Goal: Task Accomplishment & Management: Complete application form

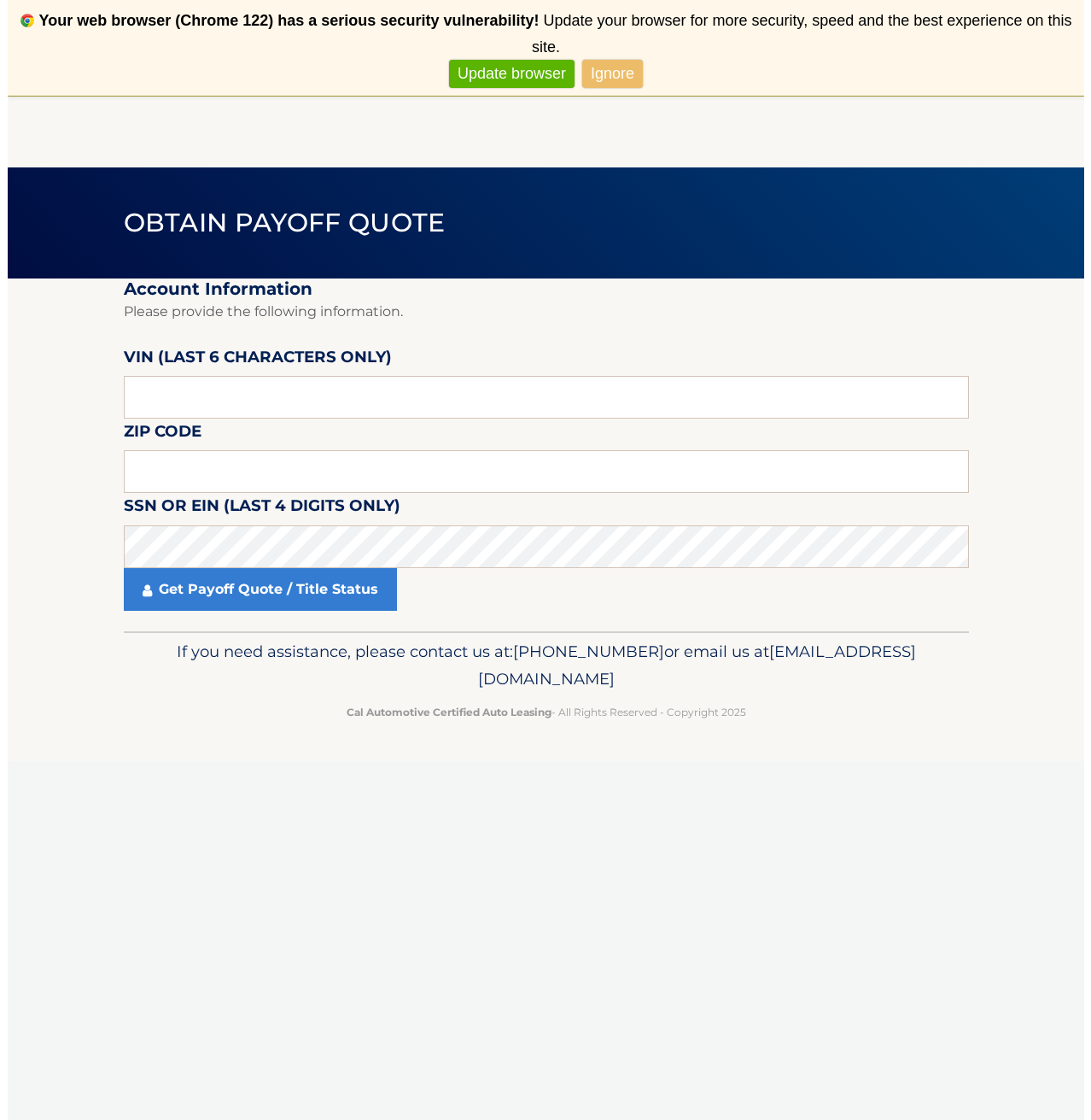
scroll to position [69, 0]
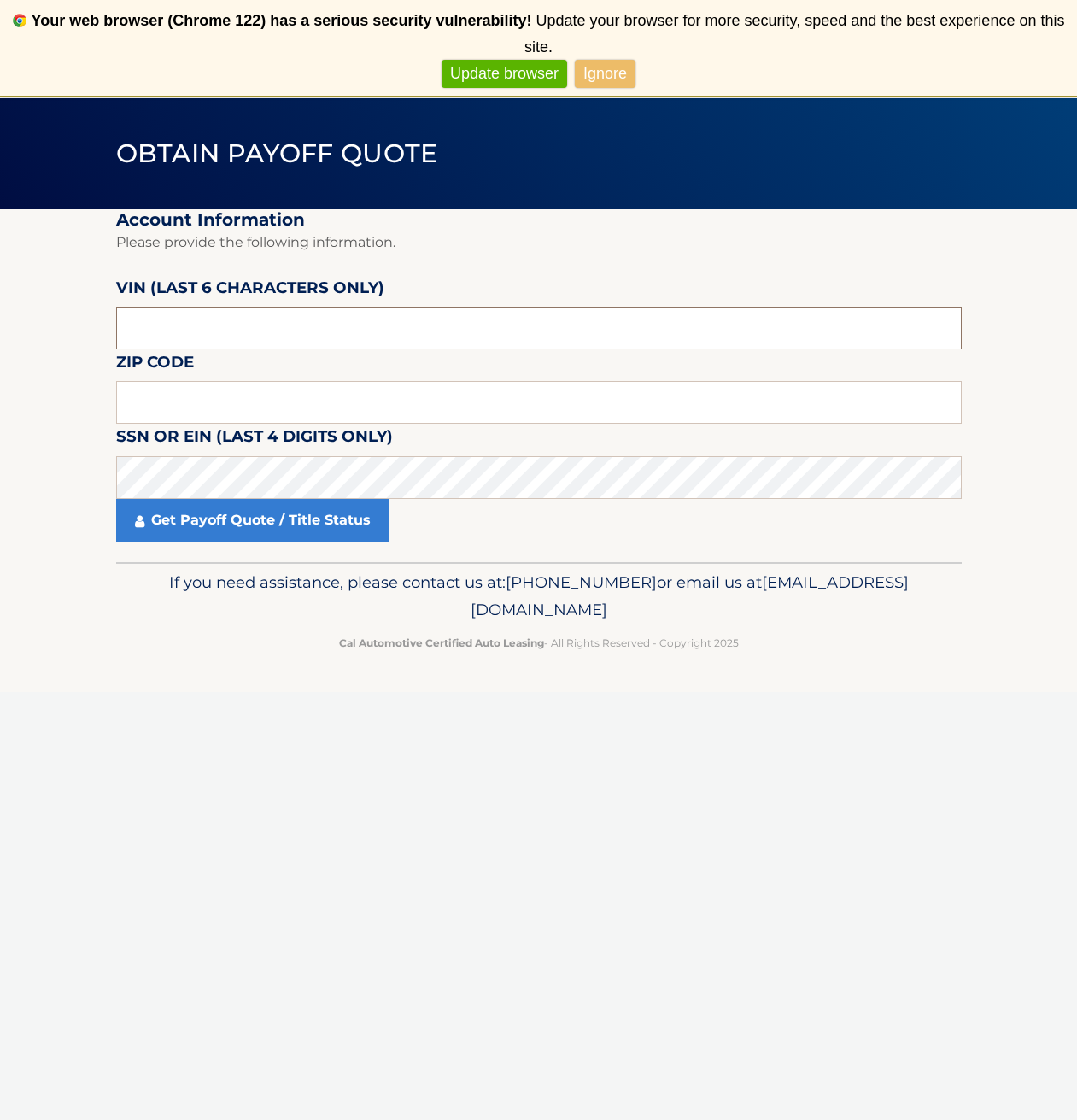
click at [302, 337] on input "text" at bounding box center [539, 328] width 845 height 43
type input "160208"
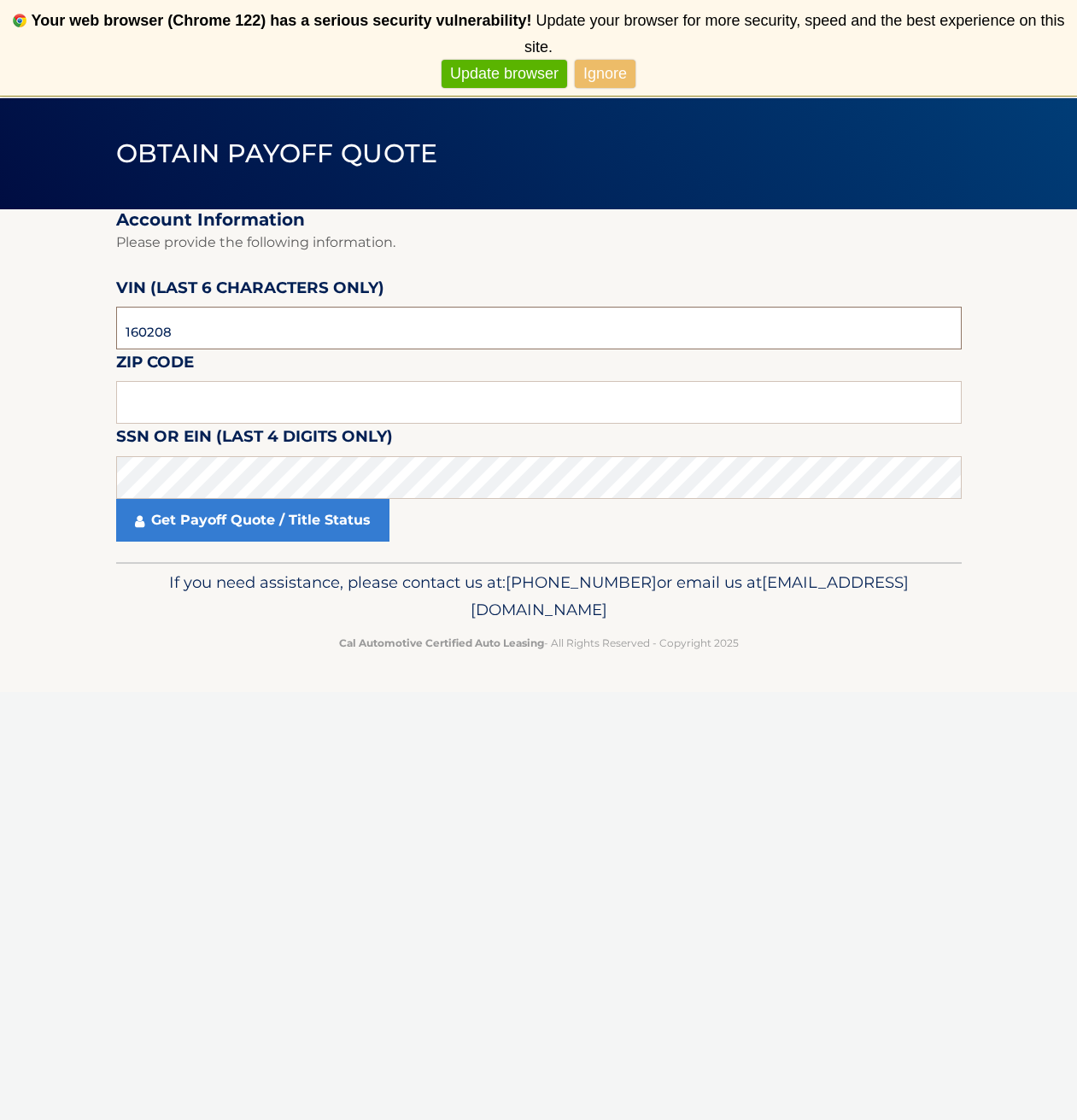
click button "For Originating Dealer" at bounding box center [0, 0] width 0 height 0
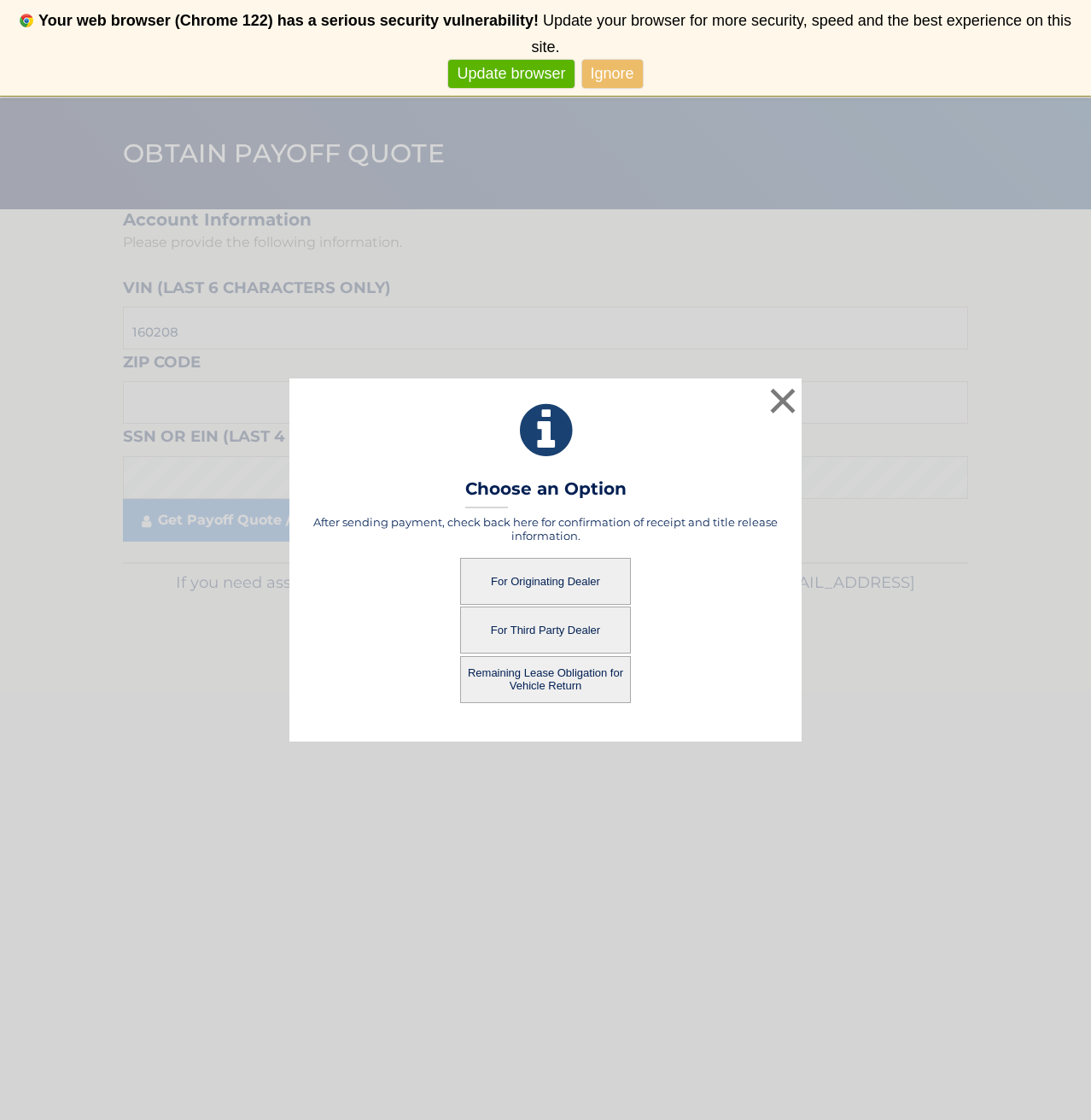
click at [584, 679] on button "Remaining Lease Obligation for Vehicle Return" at bounding box center [545, 679] width 170 height 47
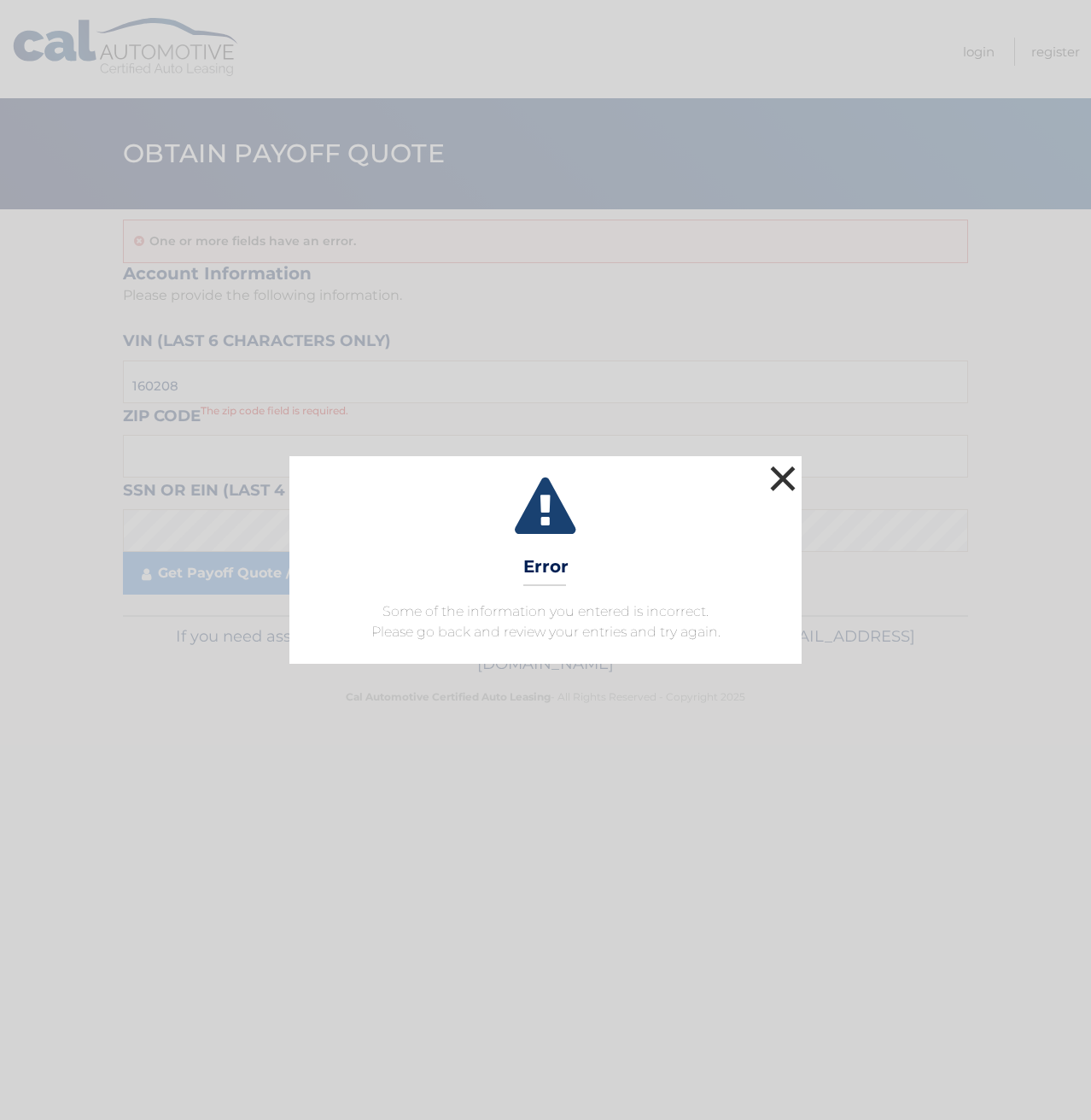
click at [793, 480] on button "×" at bounding box center [783, 478] width 34 height 34
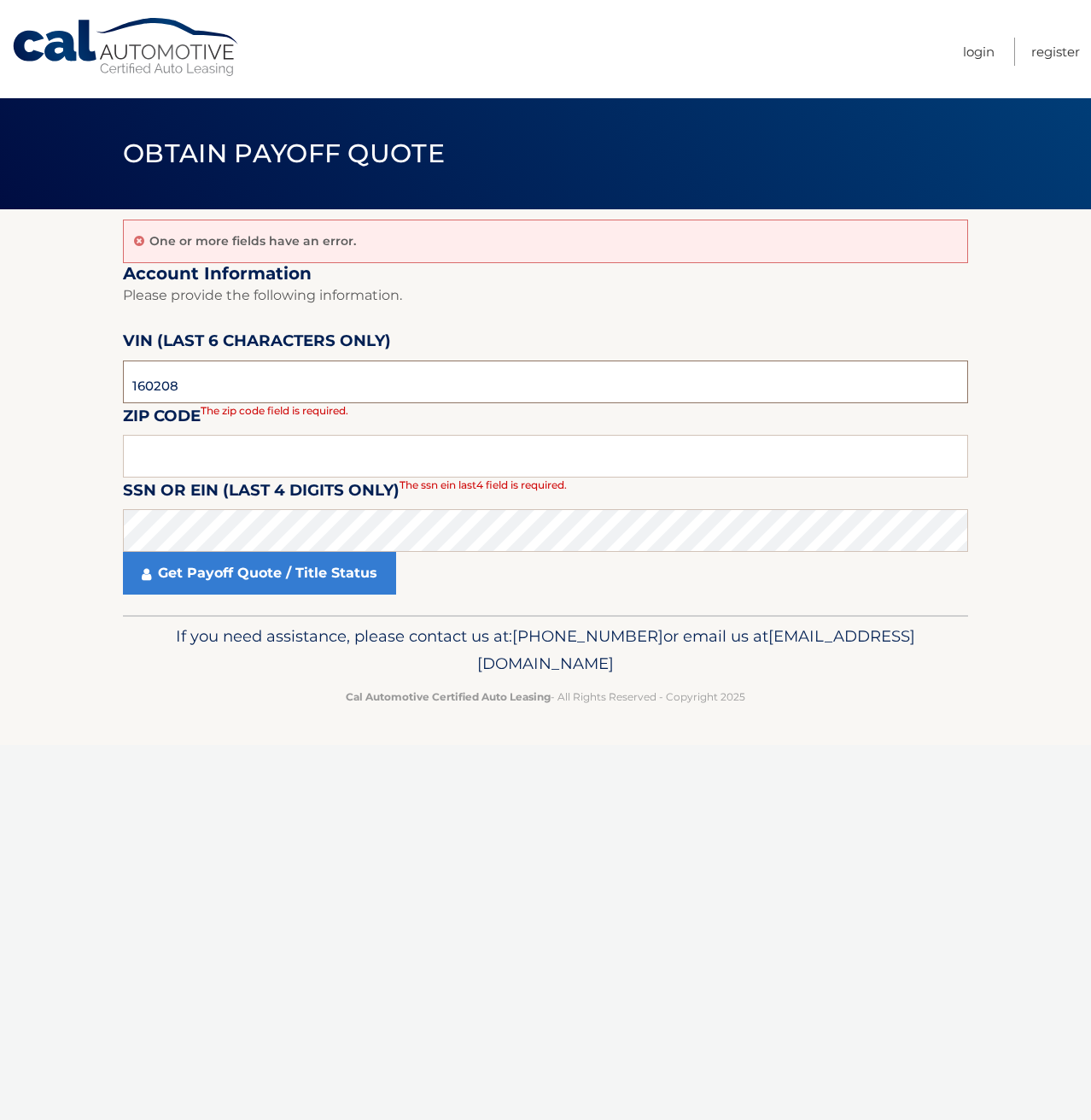
click at [286, 372] on input "160208" at bounding box center [545, 382] width 845 height 43
click at [242, 580] on link "Get Payoff Quote / Title Status" at bounding box center [259, 573] width 273 height 43
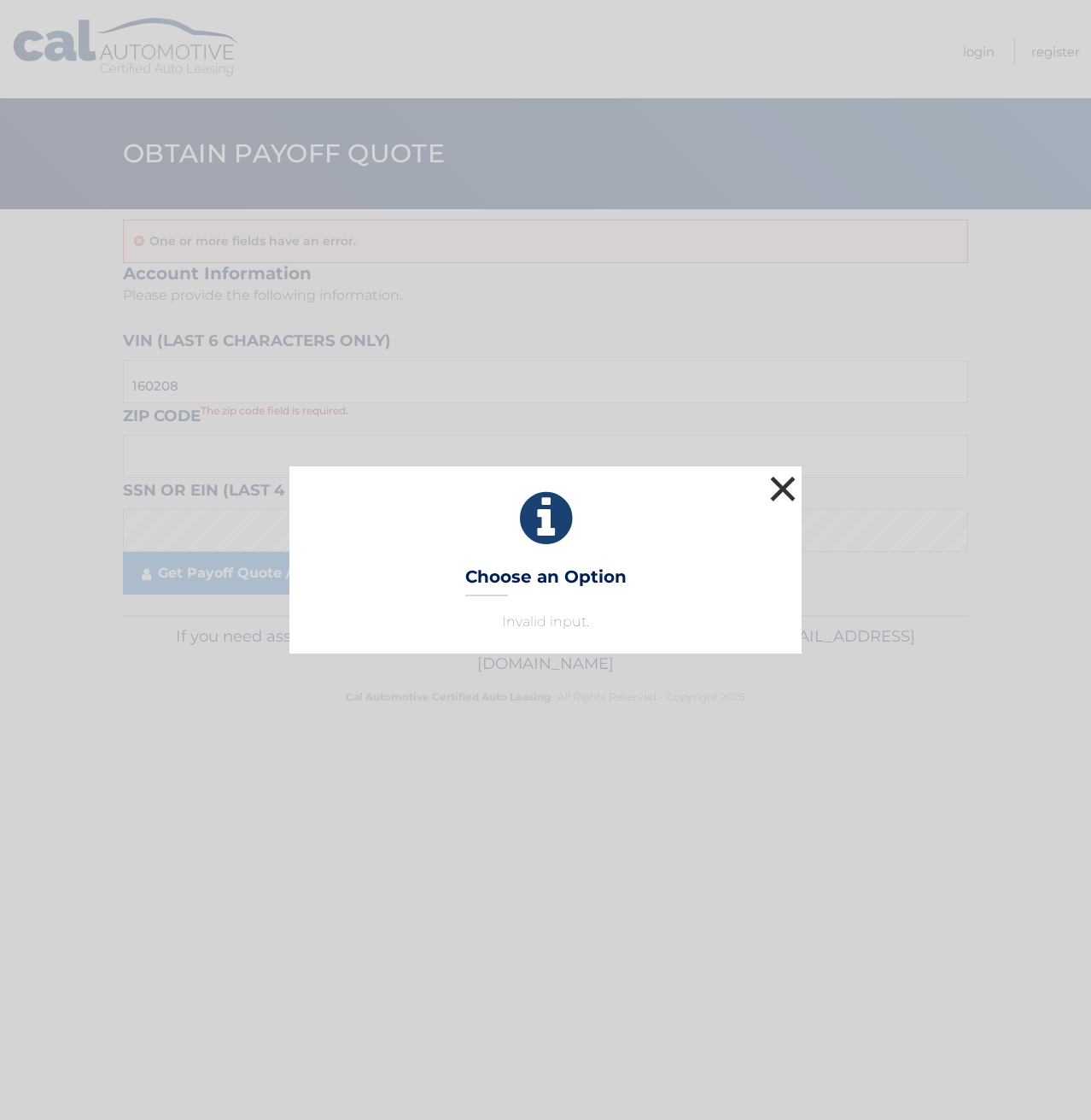
click at [777, 482] on button "×" at bounding box center [783, 488] width 34 height 34
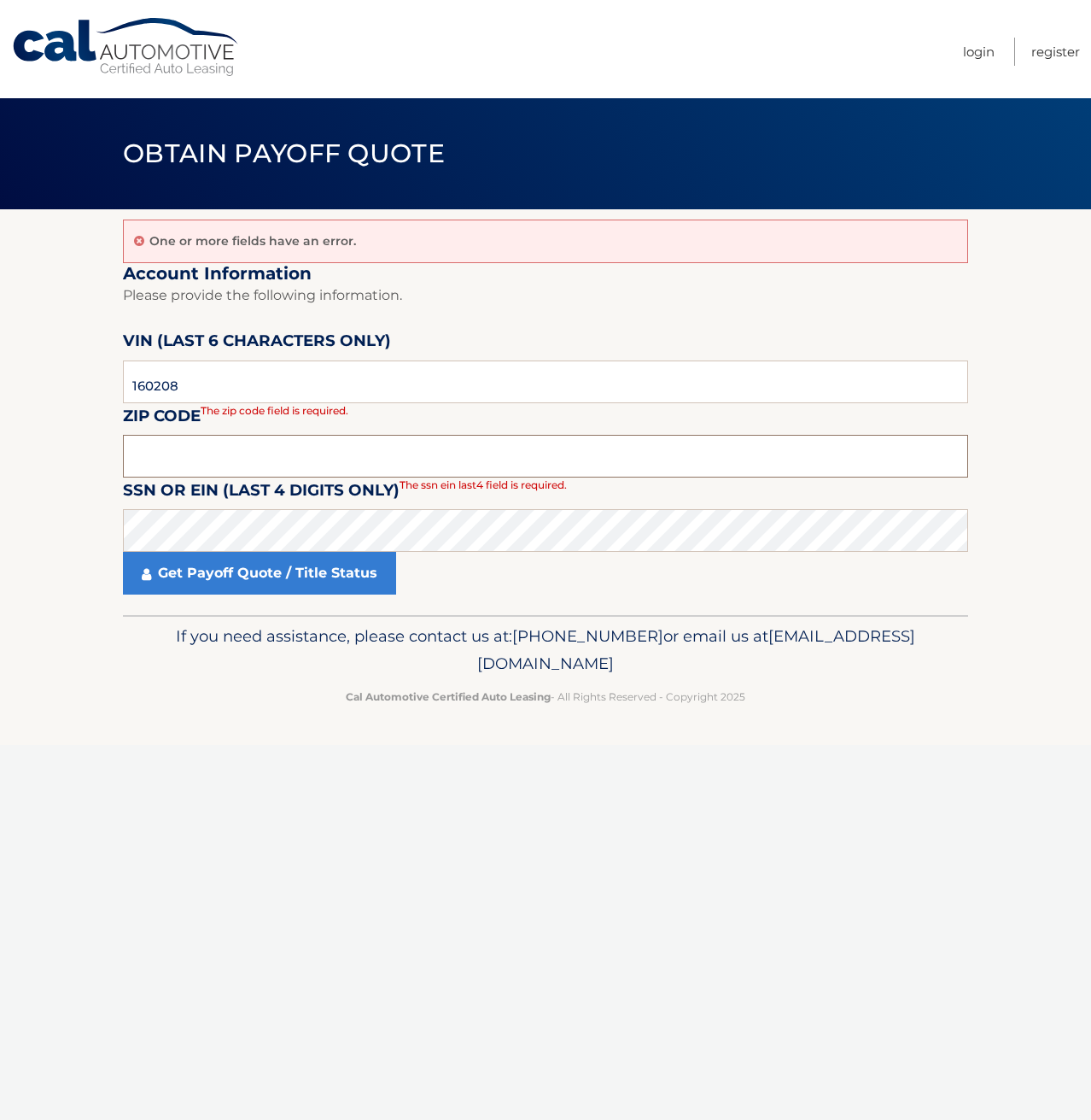
click at [269, 446] on input "text" at bounding box center [545, 455] width 845 height 43
